Goal: Task Accomplishment & Management: Complete application form

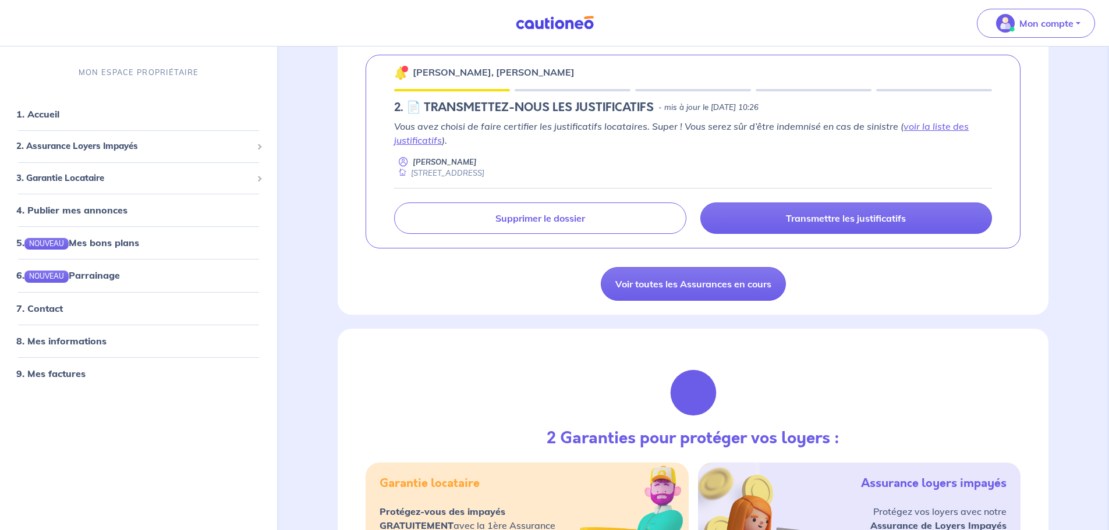
scroll to position [175, 0]
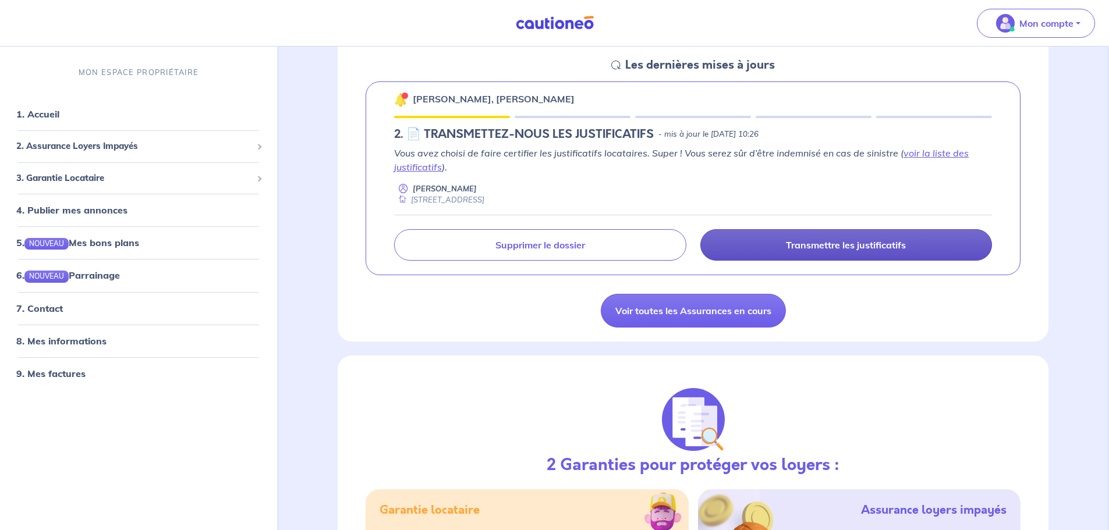
click at [854, 250] on p "Transmettre les justificatifs" at bounding box center [846, 245] width 120 height 12
click at [779, 243] on link "Transmettre les justificatifs" at bounding box center [846, 244] width 292 height 31
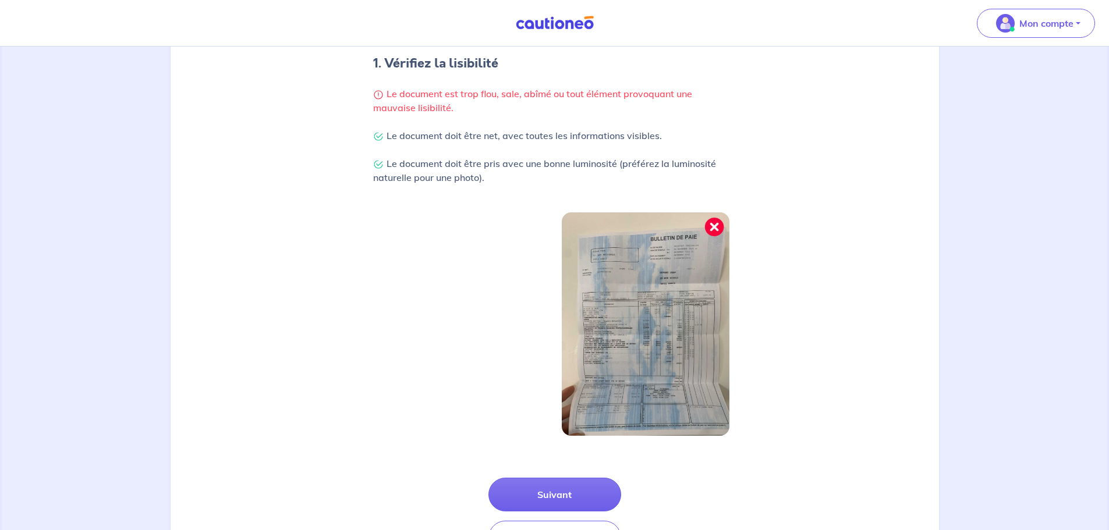
scroll to position [303, 0]
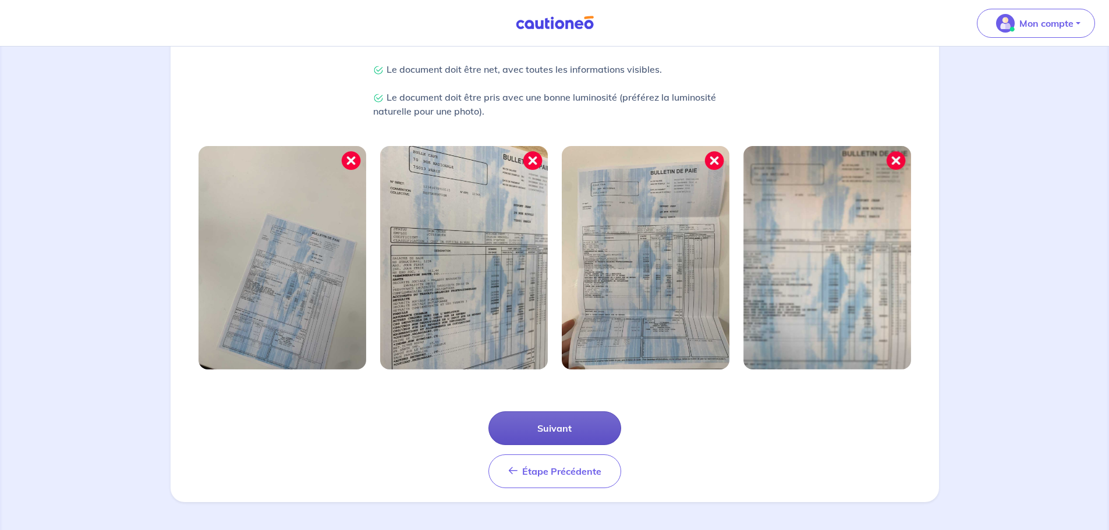
click at [545, 427] on button "Suivant" at bounding box center [554, 428] width 133 height 34
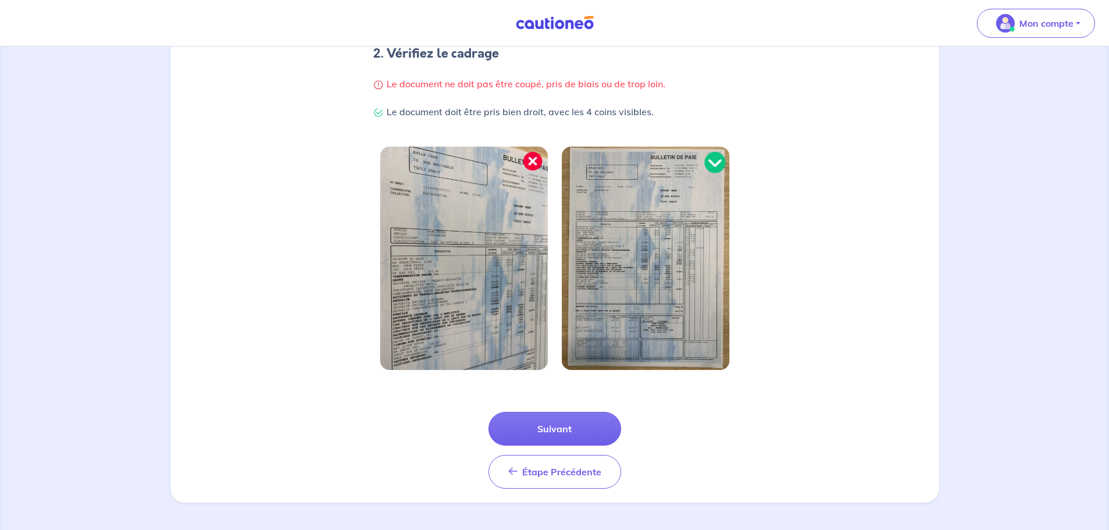
scroll to position [247, 0]
click at [530, 432] on button "Suivant" at bounding box center [554, 428] width 133 height 34
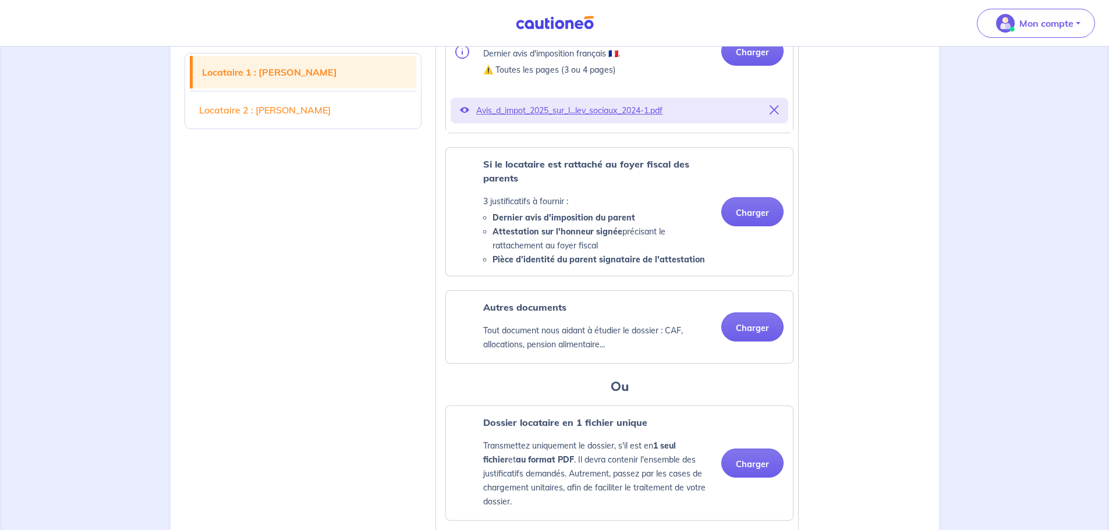
scroll to position [757, 0]
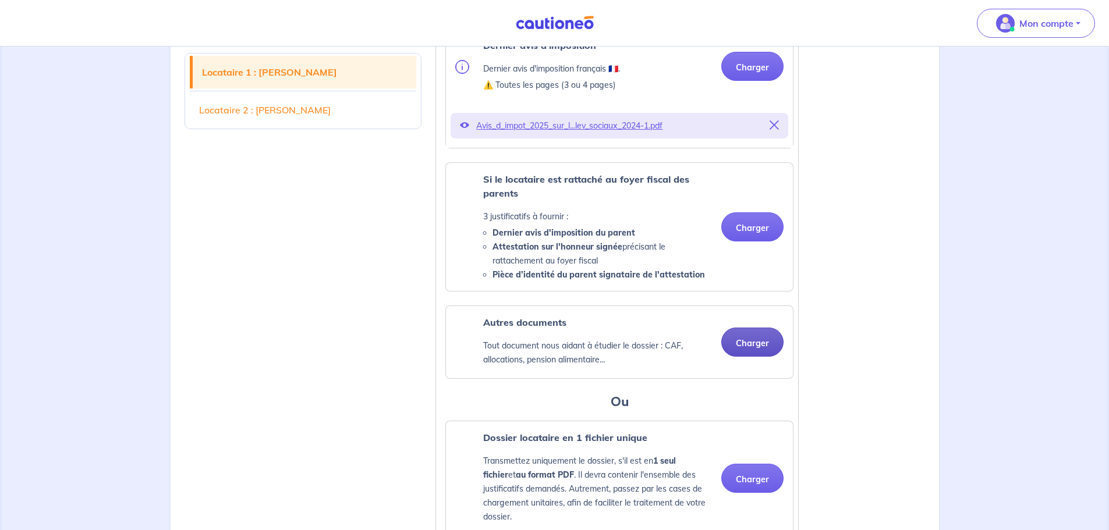
click at [739, 354] on button "Charger" at bounding box center [752, 342] width 62 height 29
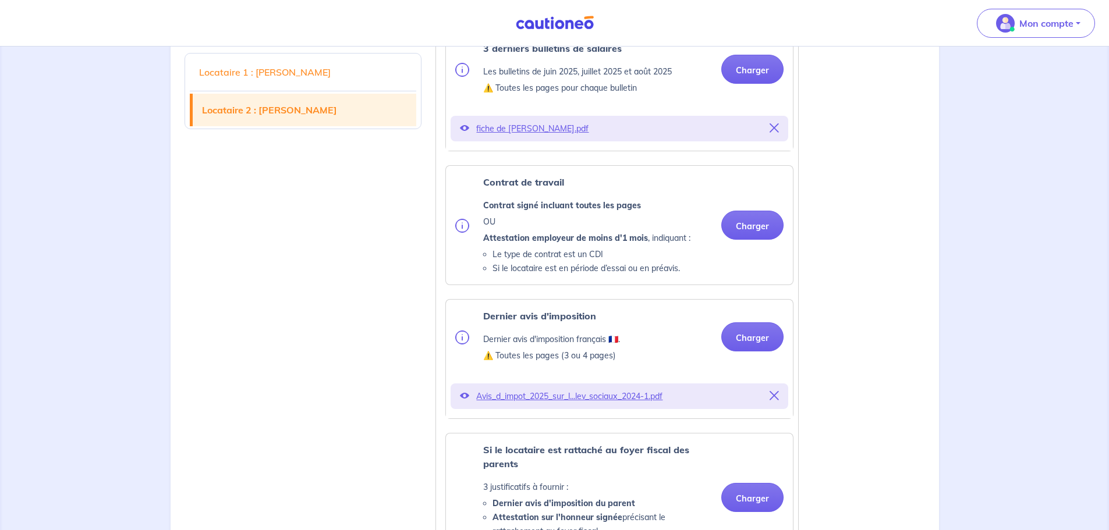
scroll to position [1571, 0]
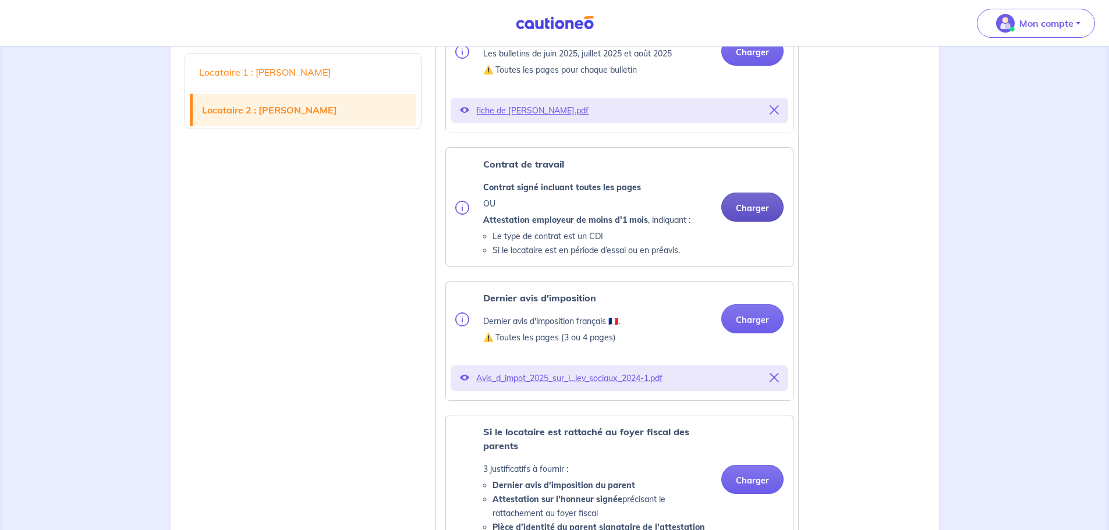
click at [745, 222] on button "Charger" at bounding box center [752, 207] width 62 height 29
click at [753, 222] on button "Charger" at bounding box center [752, 207] width 62 height 29
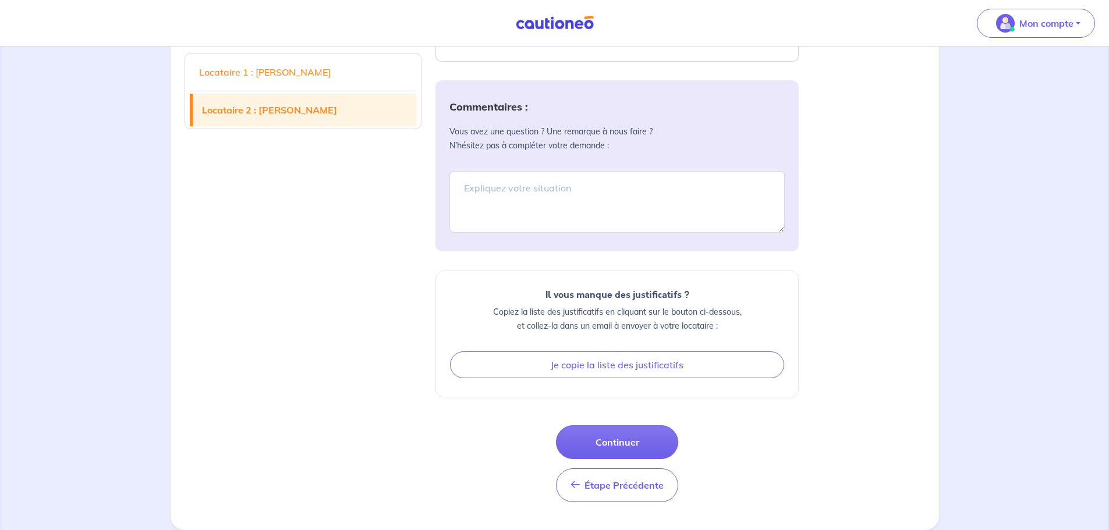
scroll to position [2397, 0]
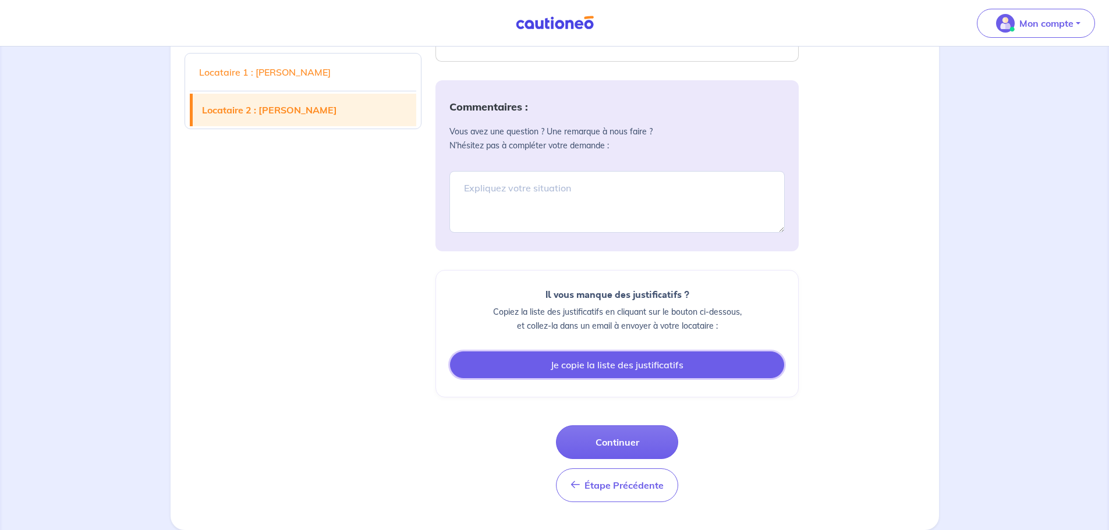
click at [594, 370] on button "Je copie la liste des justificatifs" at bounding box center [617, 365] width 334 height 27
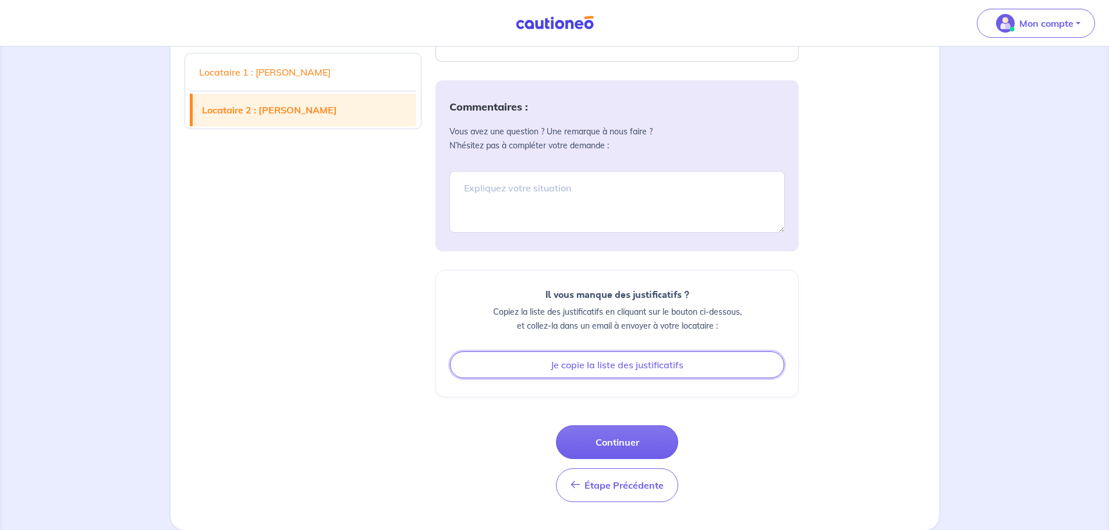
scroll to position [2390, 0]
click at [586, 436] on button "Continuer" at bounding box center [617, 442] width 122 height 34
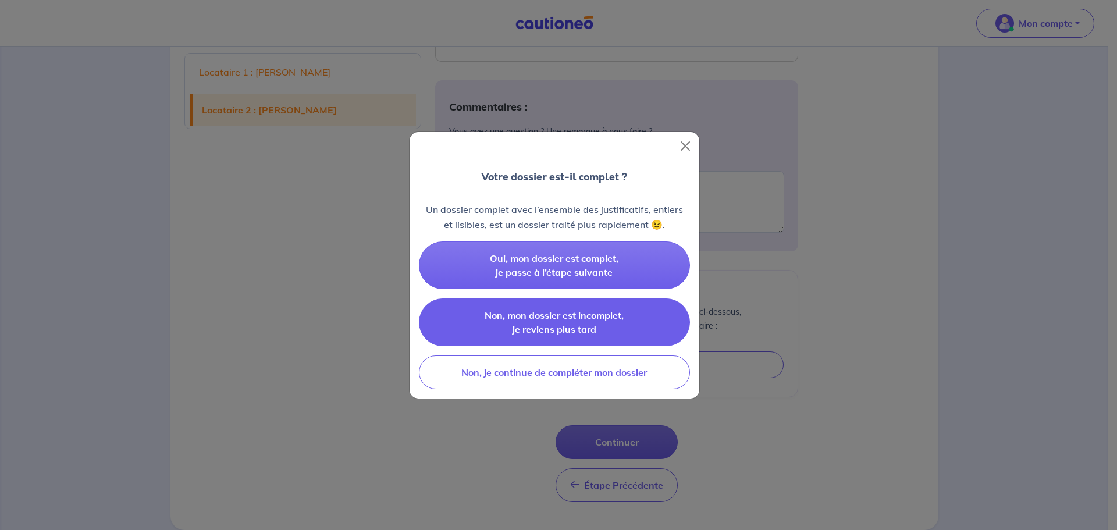
click at [570, 322] on button "Non, mon dossier est incomplet, je reviens plus tard" at bounding box center [554, 323] width 271 height 48
